Goal: Task Accomplishment & Management: Complete application form

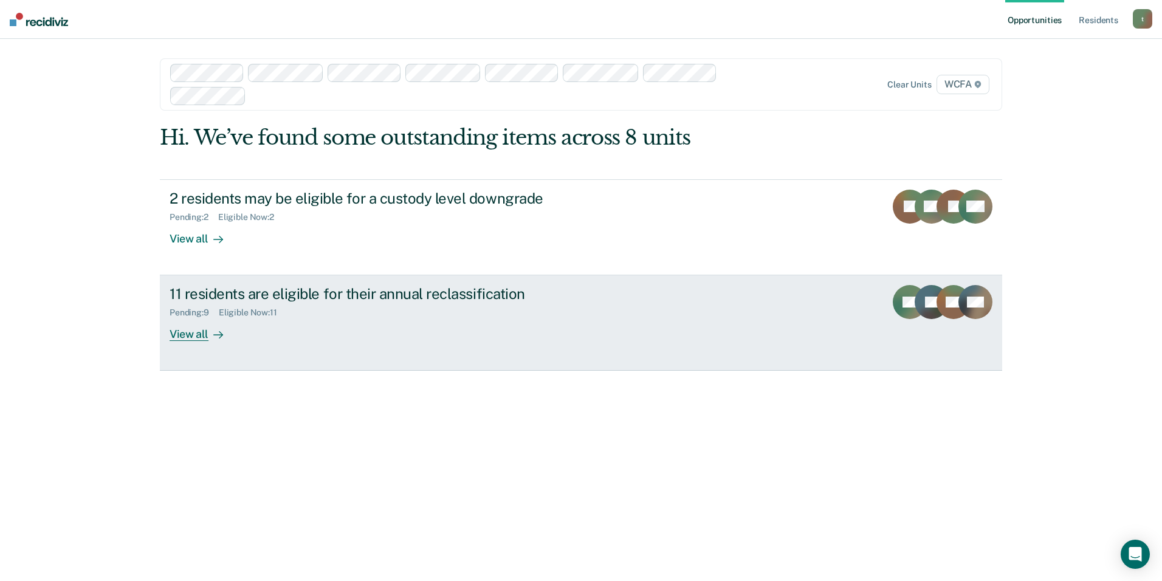
click at [188, 333] on div "View all" at bounding box center [203, 330] width 68 height 24
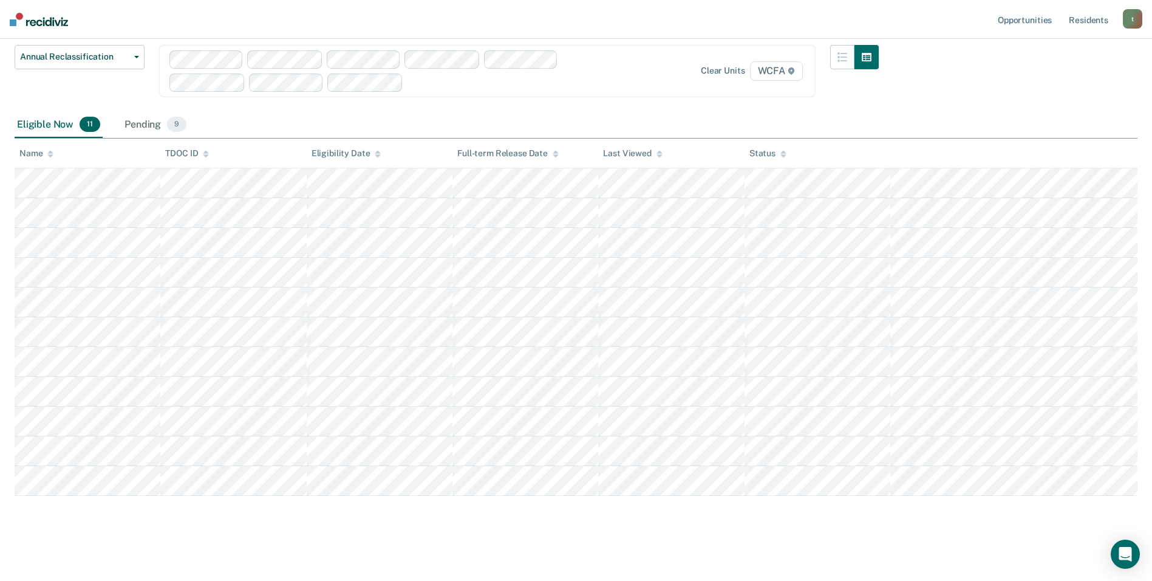
scroll to position [97, 0]
click at [151, 123] on div "Pending 9" at bounding box center [155, 122] width 67 height 27
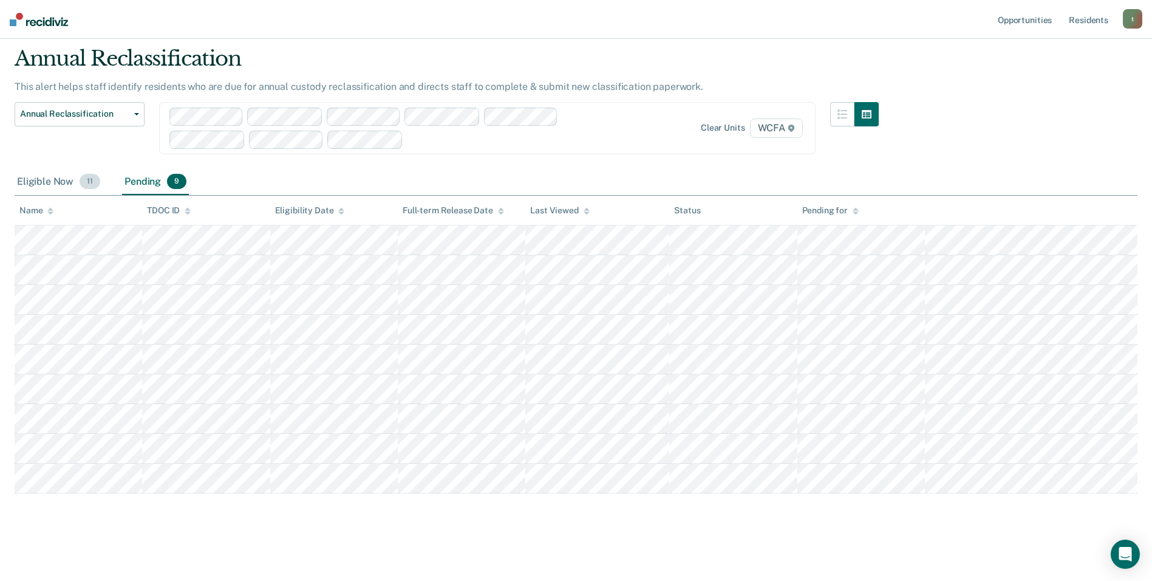
click at [62, 180] on div "Eligible Now 11" at bounding box center [59, 182] width 88 height 27
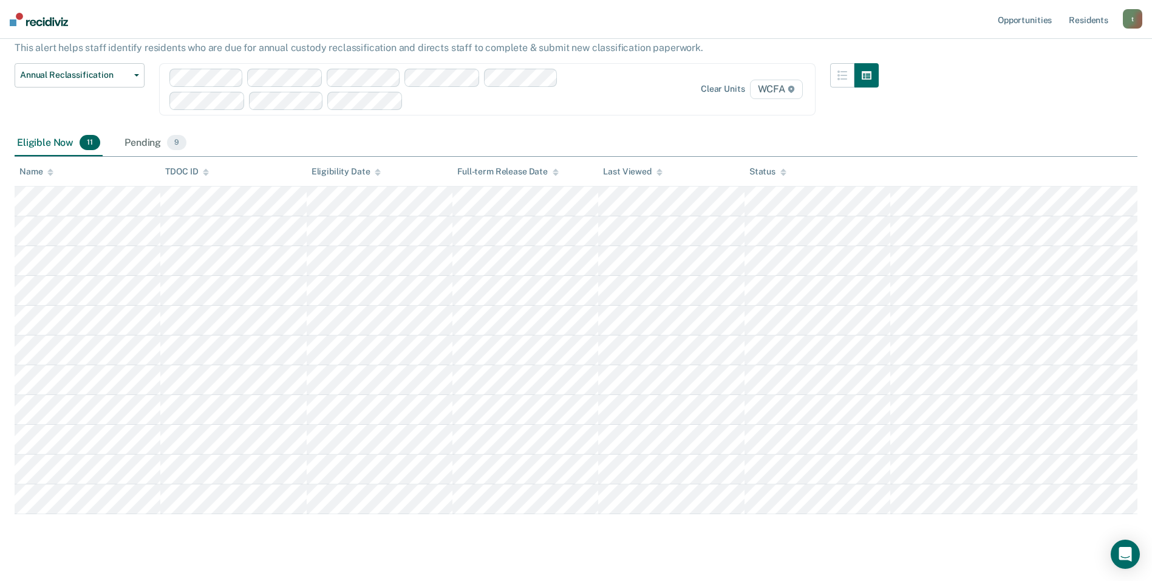
scroll to position [97, 0]
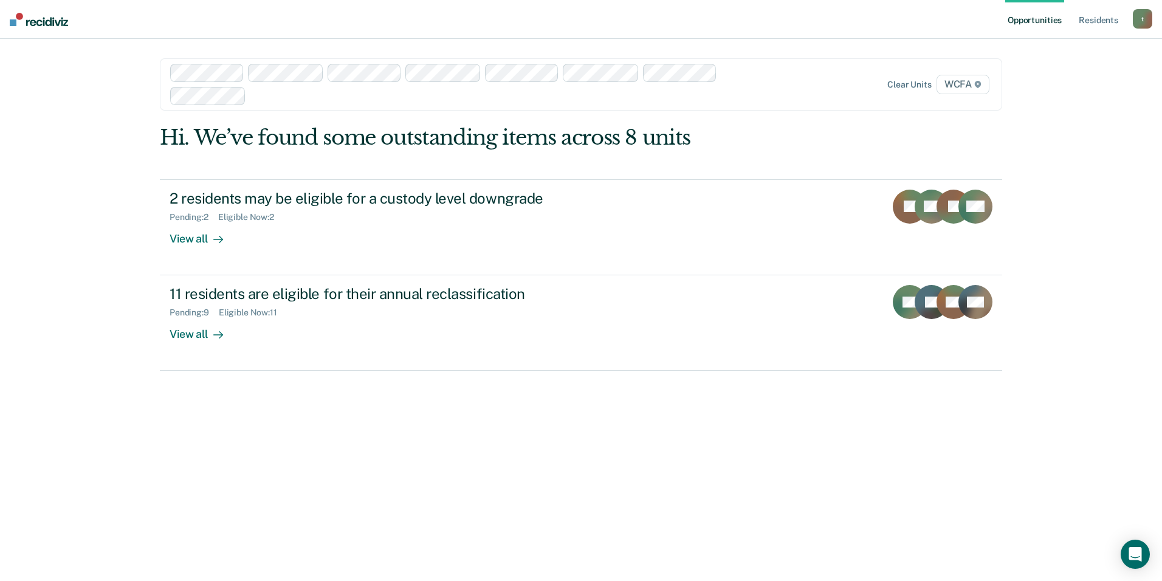
click at [262, 98] on div at bounding box center [497, 96] width 493 height 14
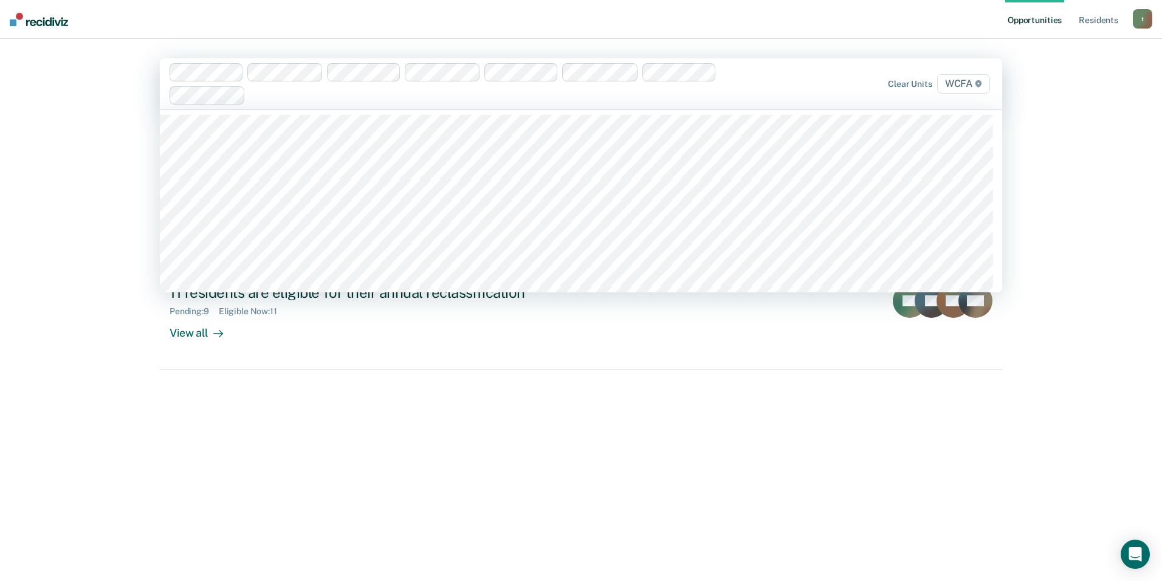
click at [264, 94] on div at bounding box center [496, 95] width 493 height 14
type input "ia"
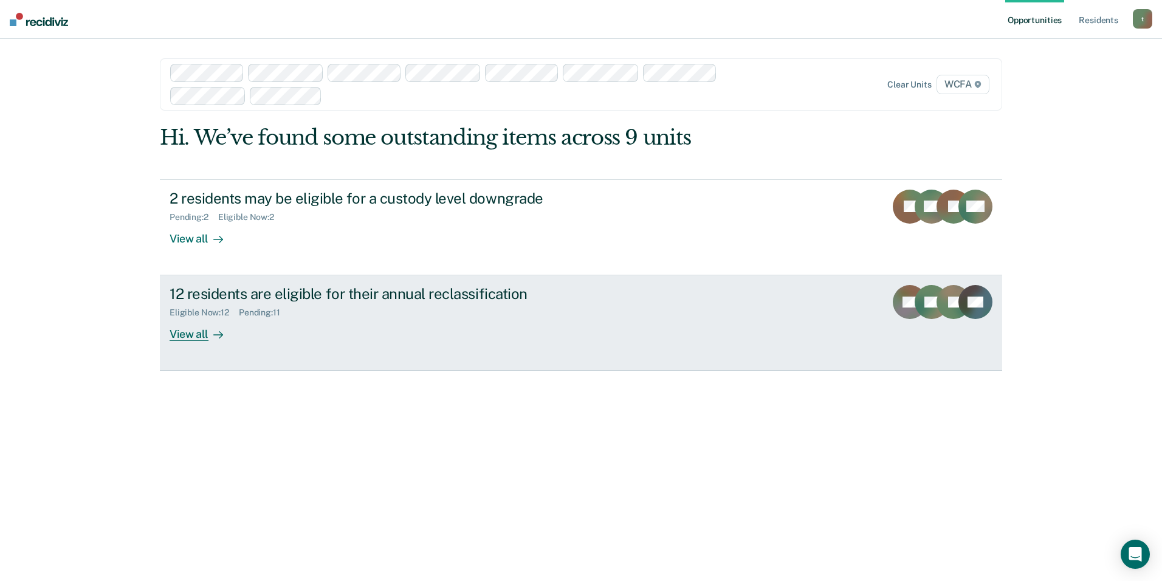
click at [196, 330] on div "View all" at bounding box center [203, 330] width 68 height 24
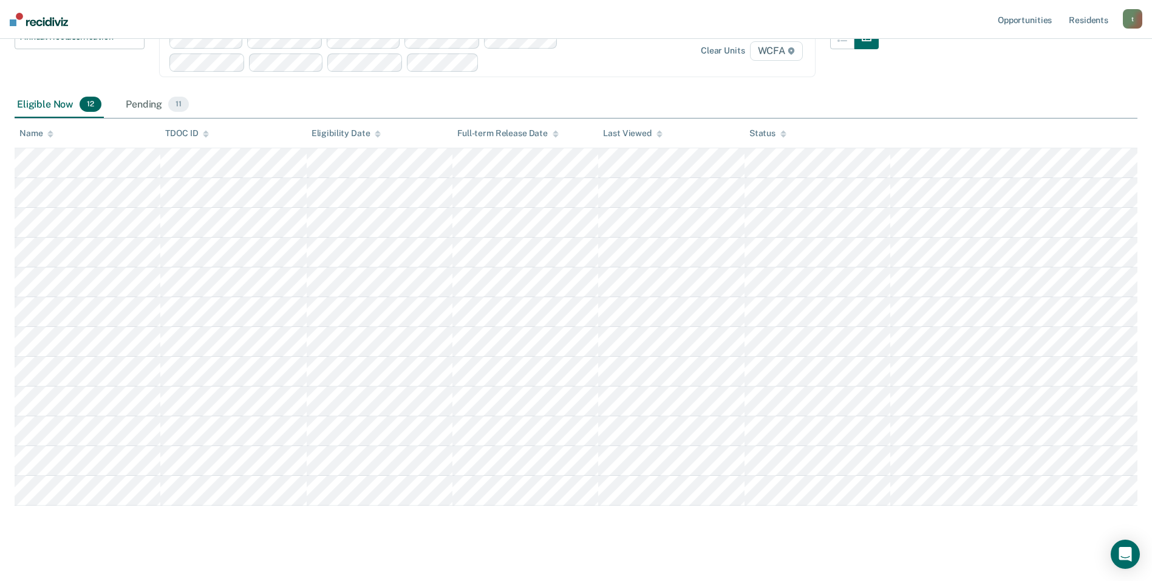
scroll to position [127, 0]
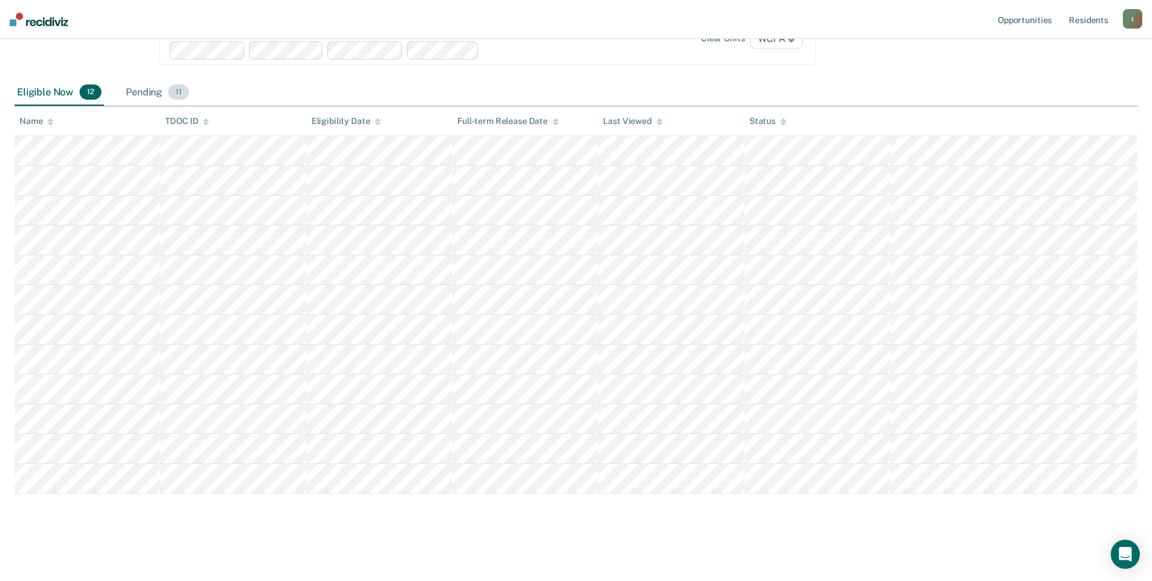
click at [152, 90] on div "Pending 11" at bounding box center [157, 93] width 68 height 27
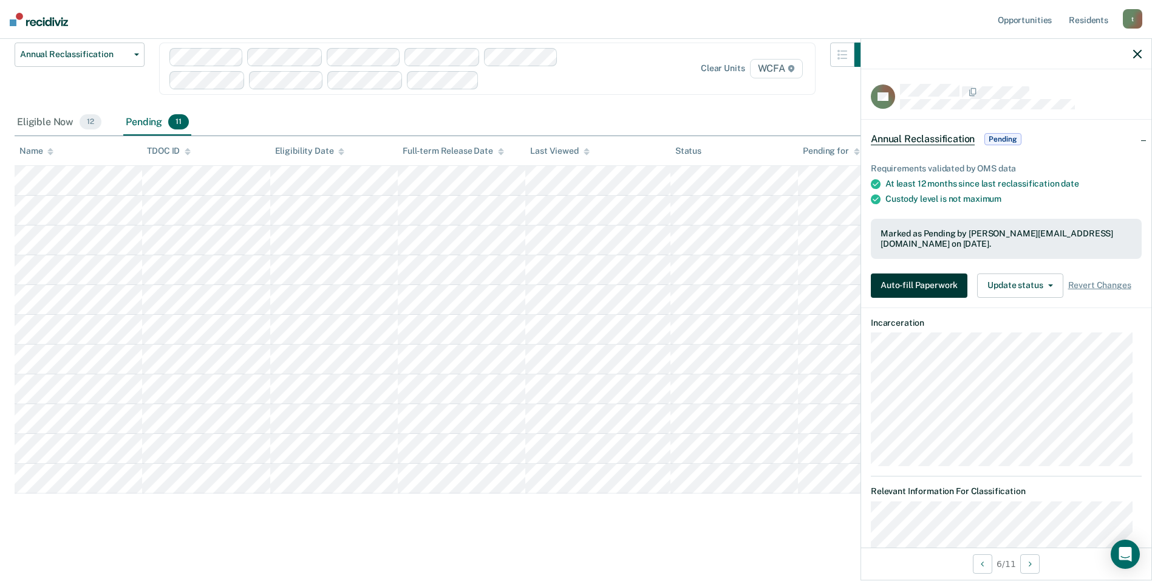
click at [926, 282] on button "Auto-fill Paperwork" at bounding box center [919, 285] width 97 height 24
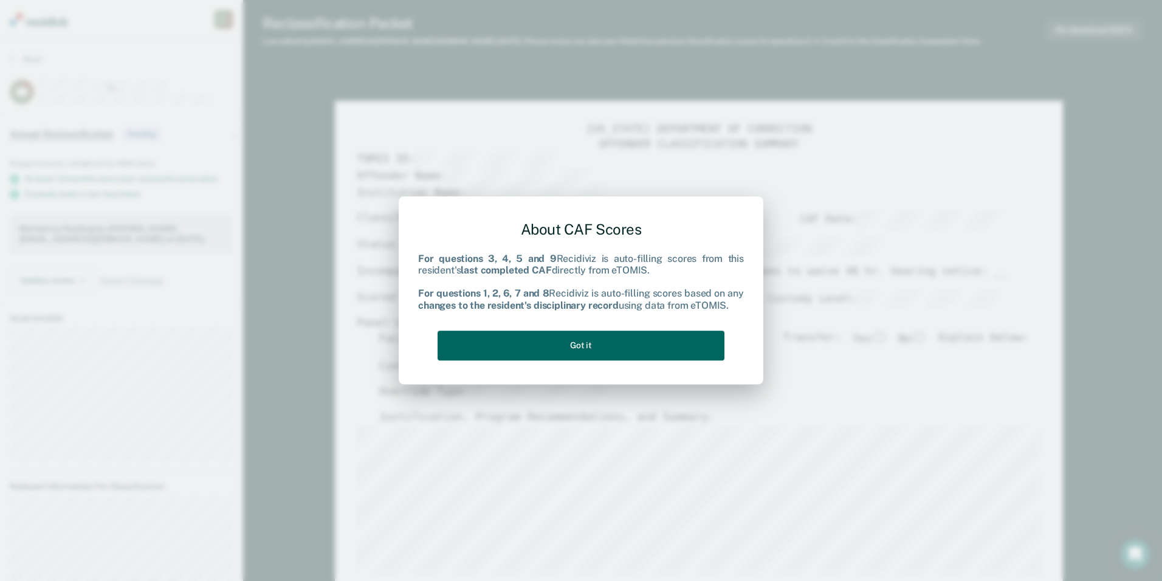
click at [589, 344] on button "Got it" at bounding box center [580, 345] width 287 height 30
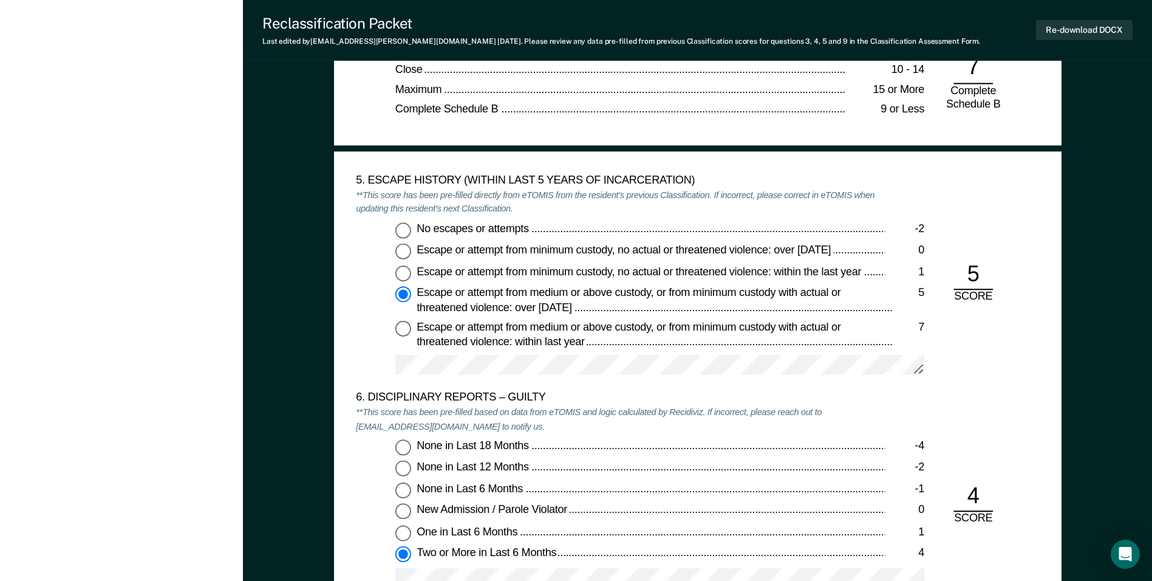
scroll to position [1883, 0]
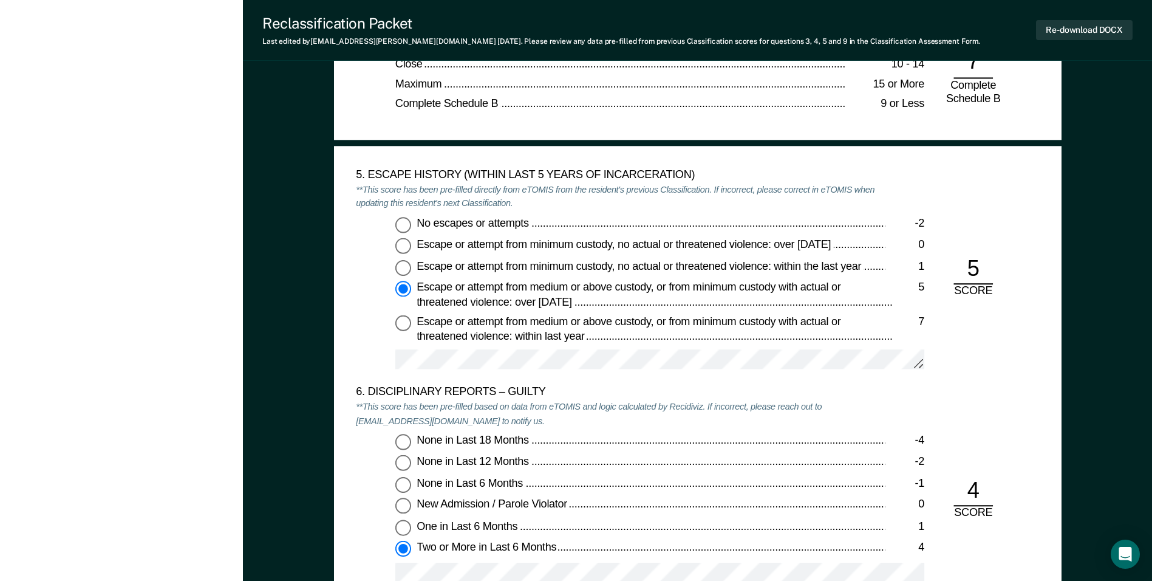
click at [965, 270] on div "5" at bounding box center [973, 270] width 39 height 30
click at [969, 270] on div "5" at bounding box center [973, 270] width 39 height 30
drag, startPoint x: 969, startPoint y: 270, endPoint x: 1042, endPoint y: 270, distance: 72.9
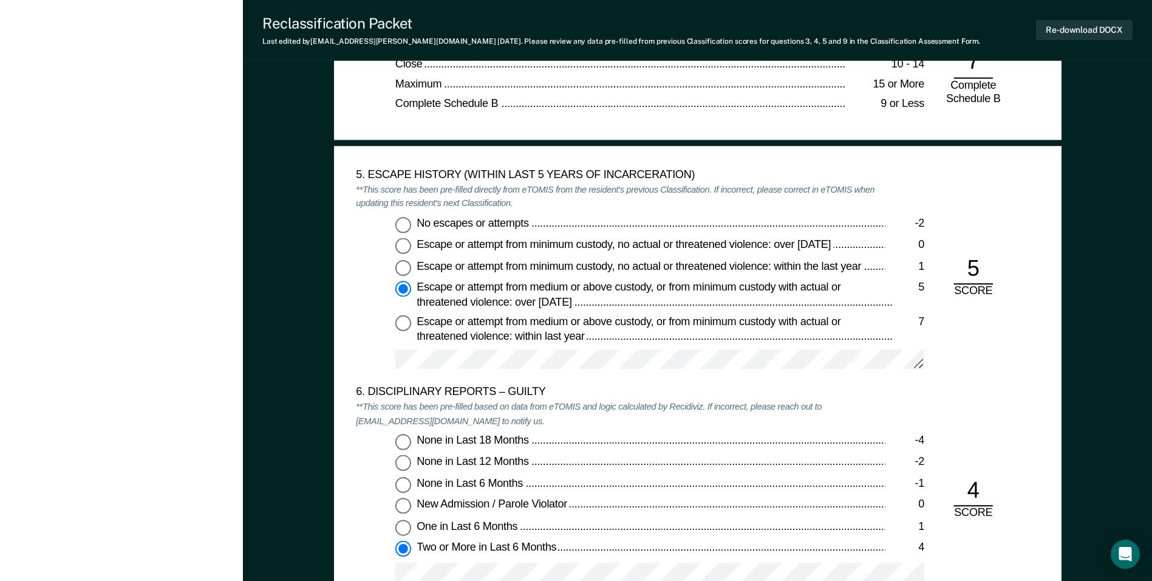
click at [401, 224] on input "No escapes or attempts -2" at bounding box center [403, 224] width 16 height 16
type textarea "x"
radio input "true"
radio input "false"
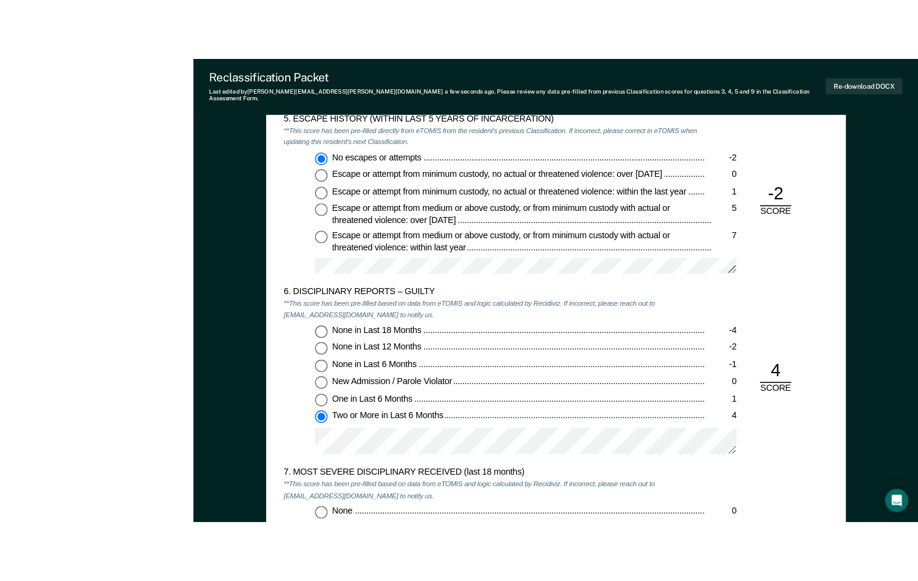
scroll to position [2005, 0]
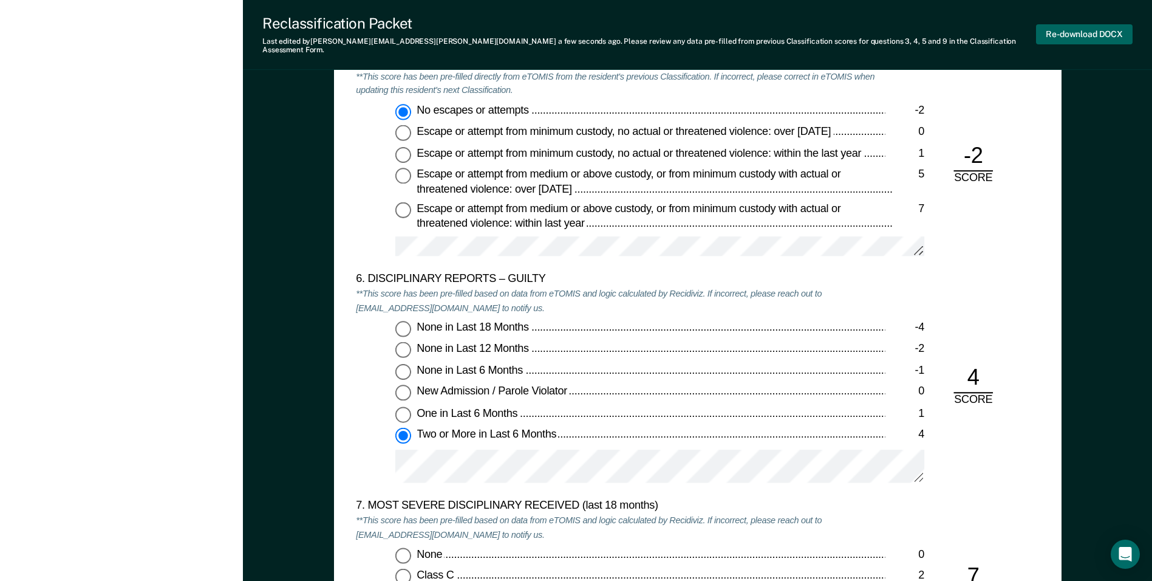
click at [1063, 27] on button "Re-download DOCX" at bounding box center [1084, 34] width 97 height 20
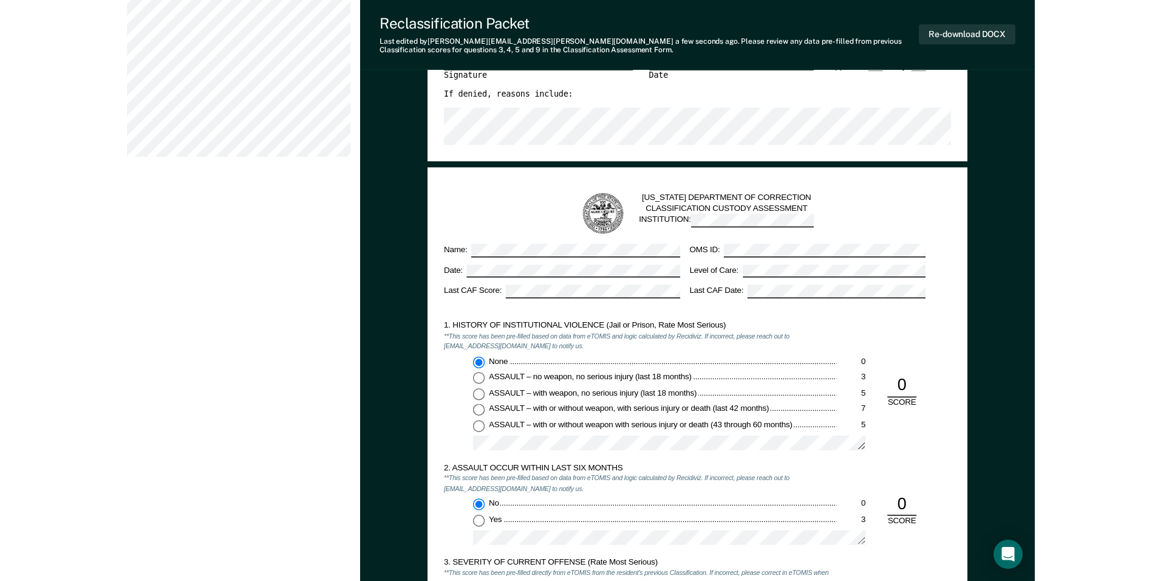
scroll to position [547, 0]
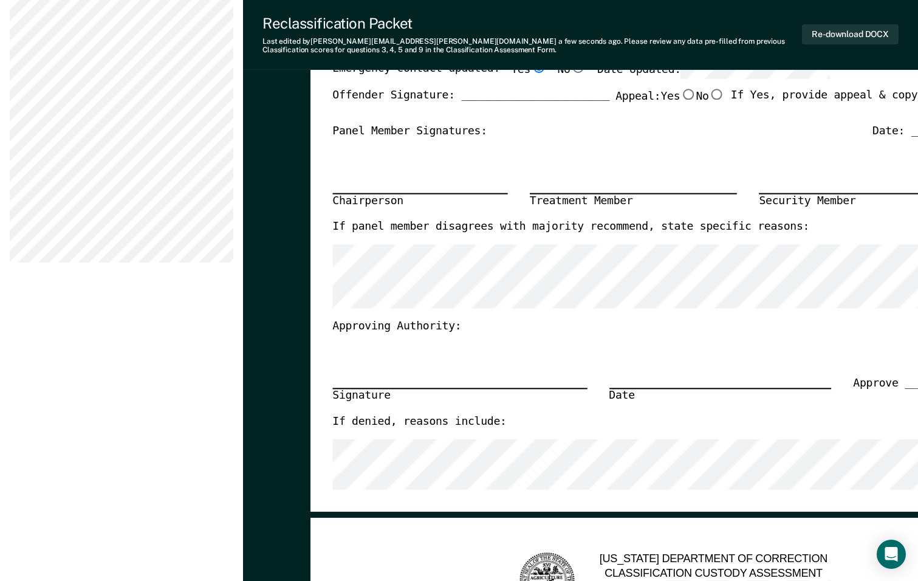
type textarea "x"
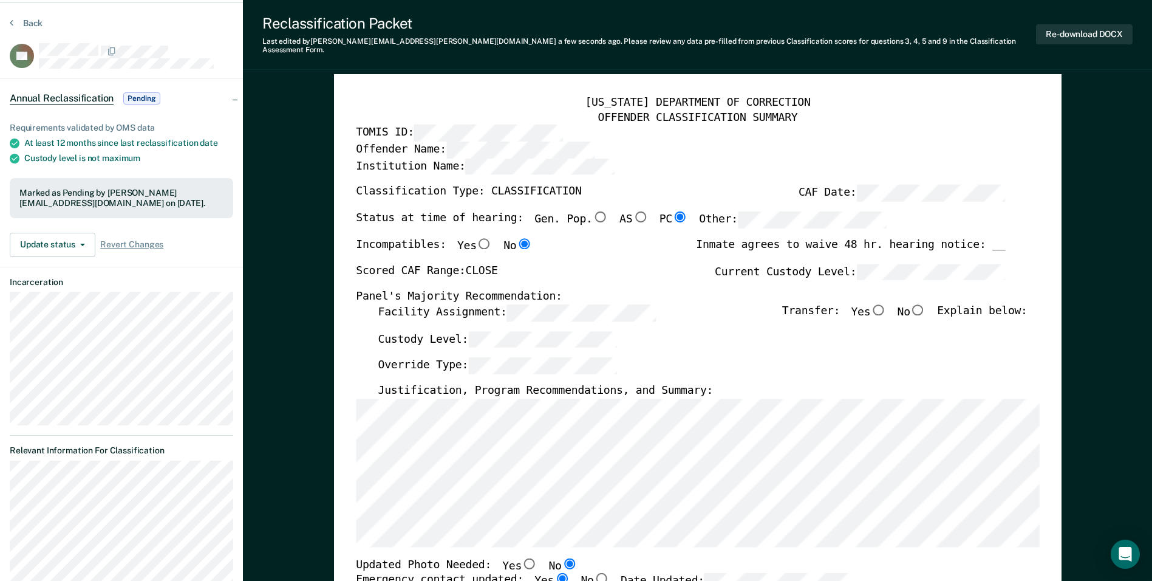
scroll to position [0, 0]
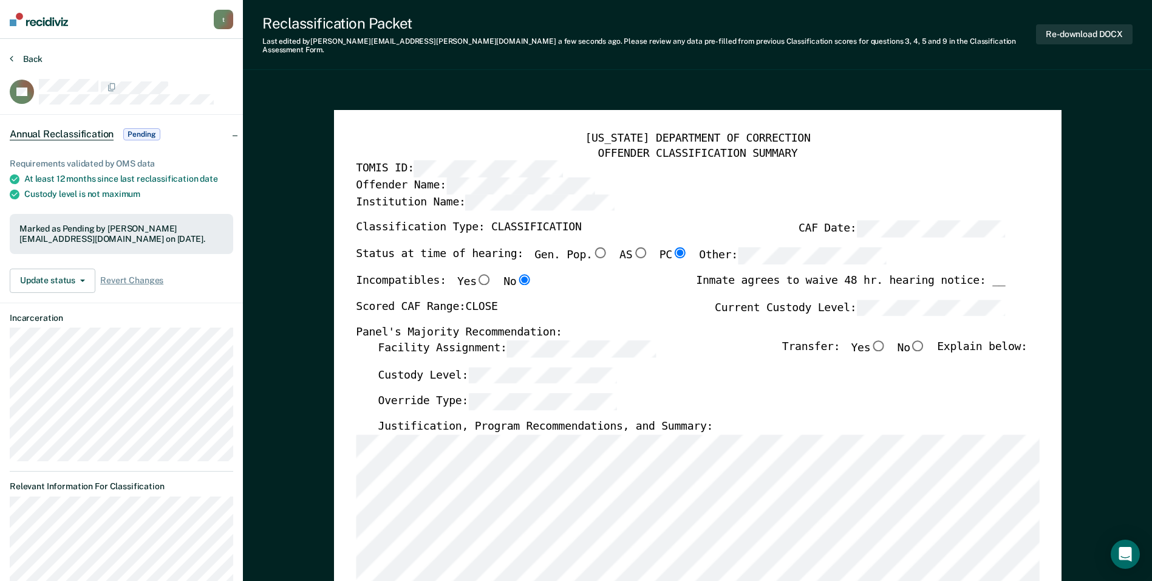
click at [14, 58] on button "Back" at bounding box center [26, 58] width 33 height 11
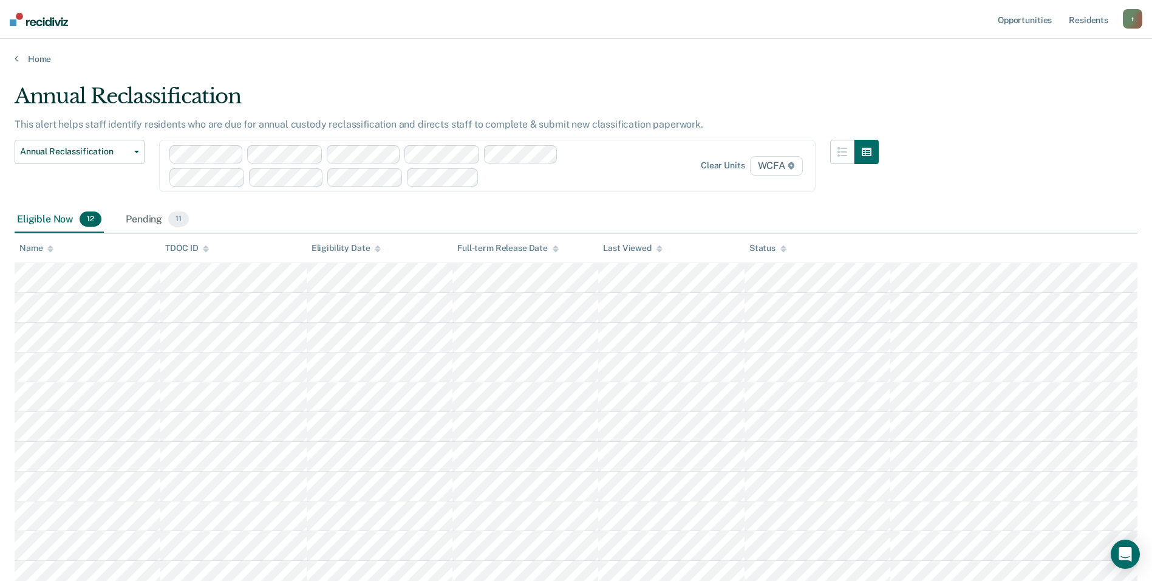
scroll to position [97, 0]
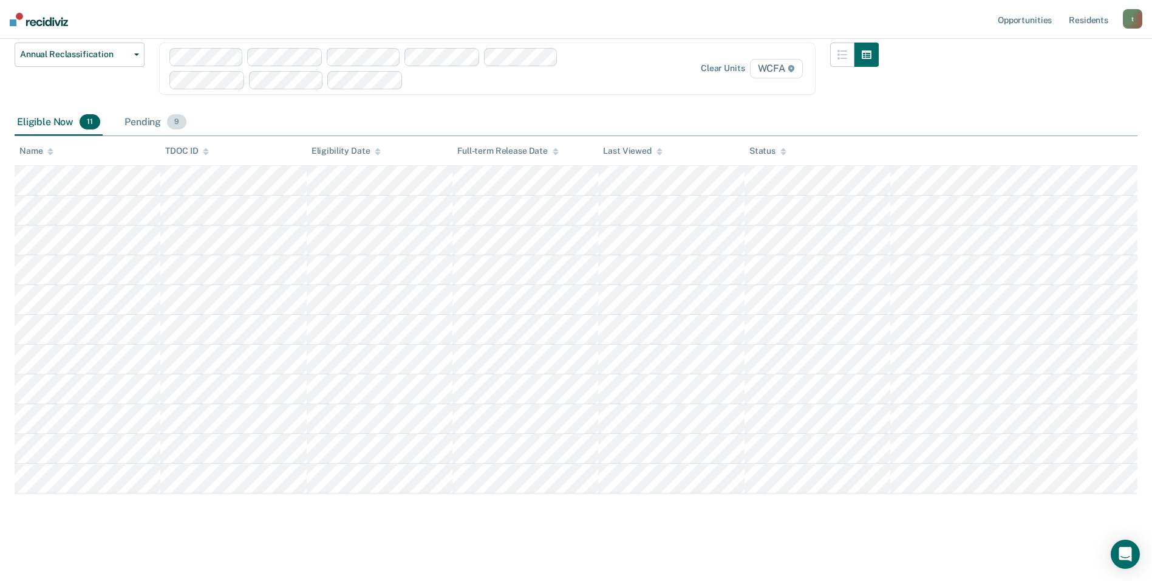
click at [146, 120] on div "Pending 9" at bounding box center [155, 122] width 67 height 27
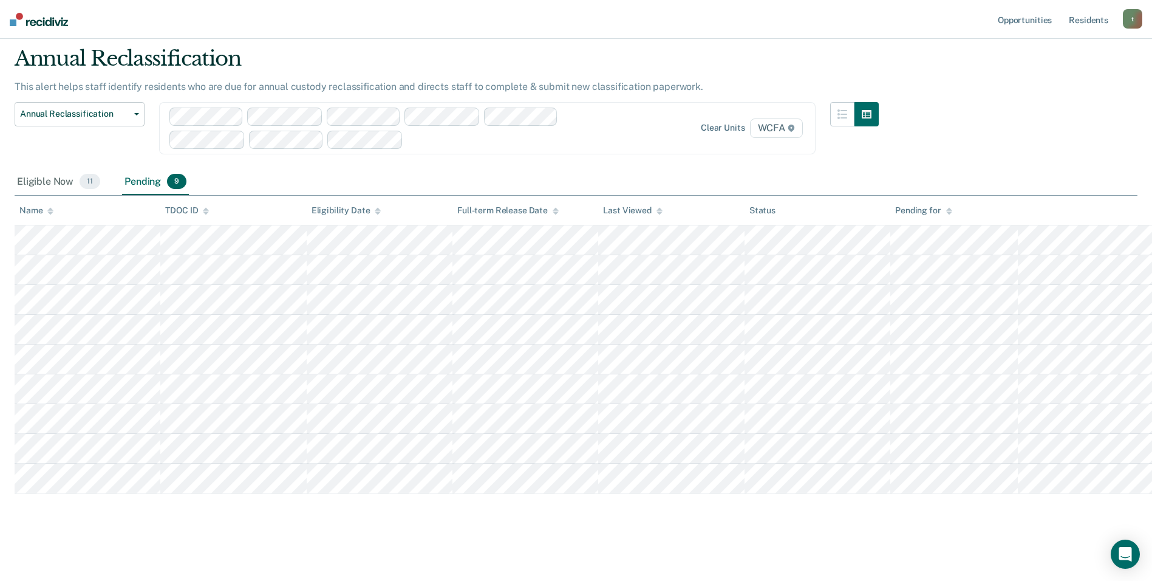
scroll to position [38, 0]
click at [50, 182] on div "Eligible Now 11" at bounding box center [59, 182] width 88 height 27
